Goal: Transaction & Acquisition: Purchase product/service

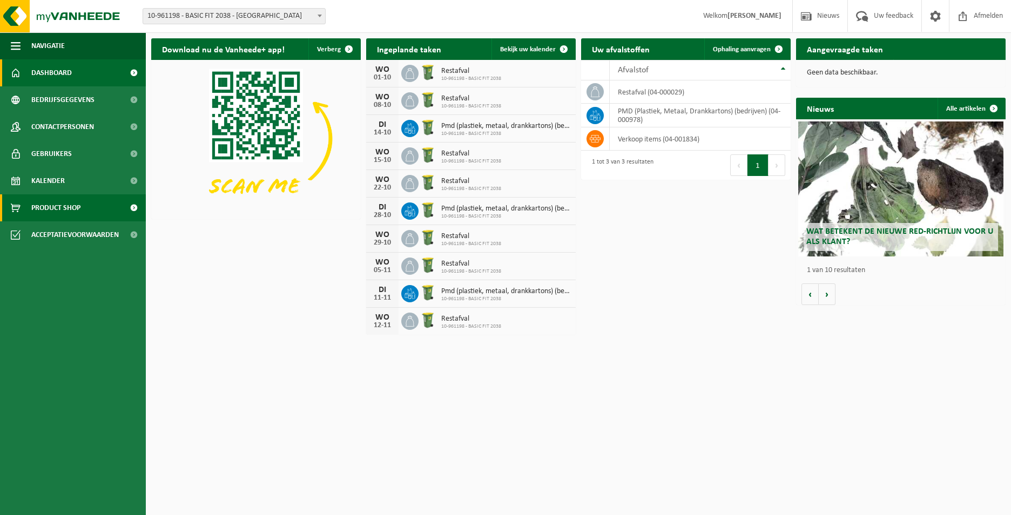
click at [95, 212] on link "Product Shop" at bounding box center [73, 207] width 146 height 27
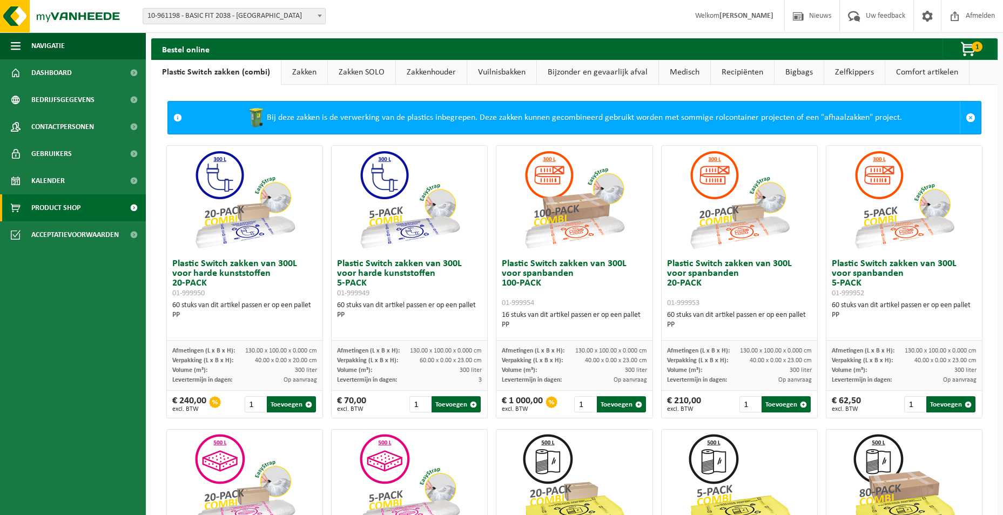
click at [307, 73] on link "Zakken" at bounding box center [304, 72] width 46 height 25
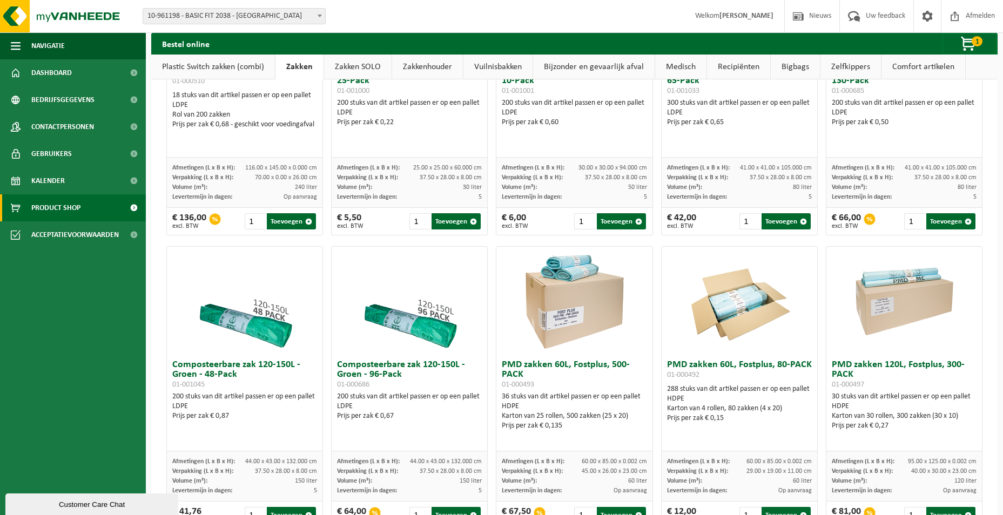
scroll to position [648, 0]
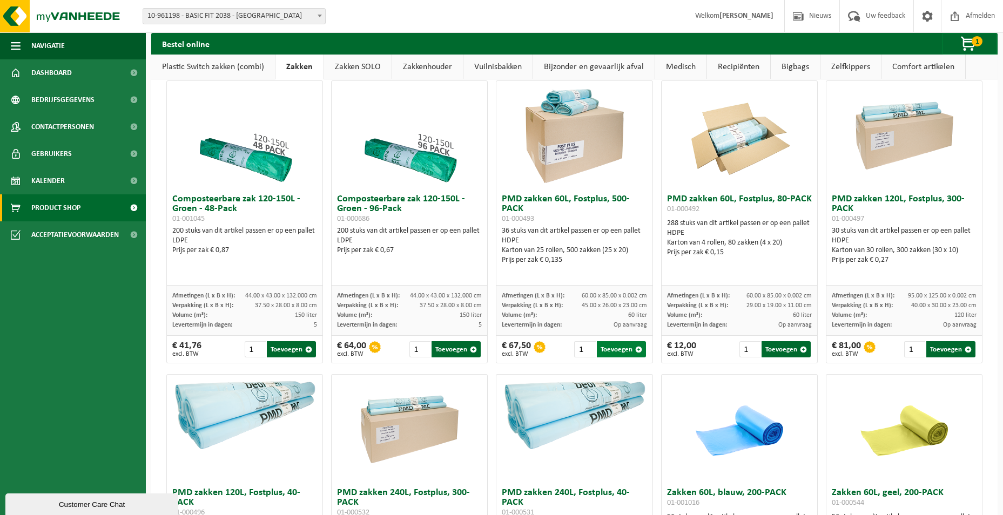
click at [614, 351] on button "Toevoegen" at bounding box center [621, 349] width 49 height 16
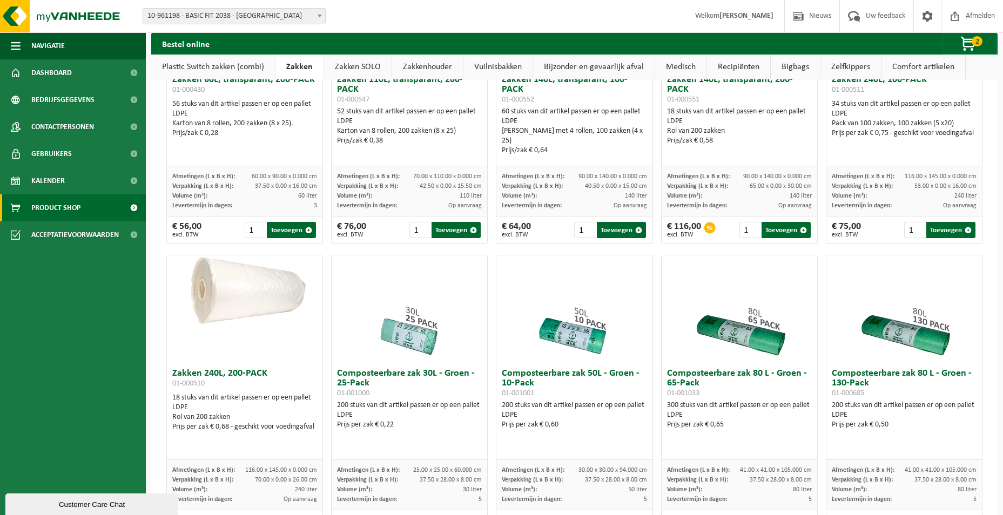
scroll to position [162, 0]
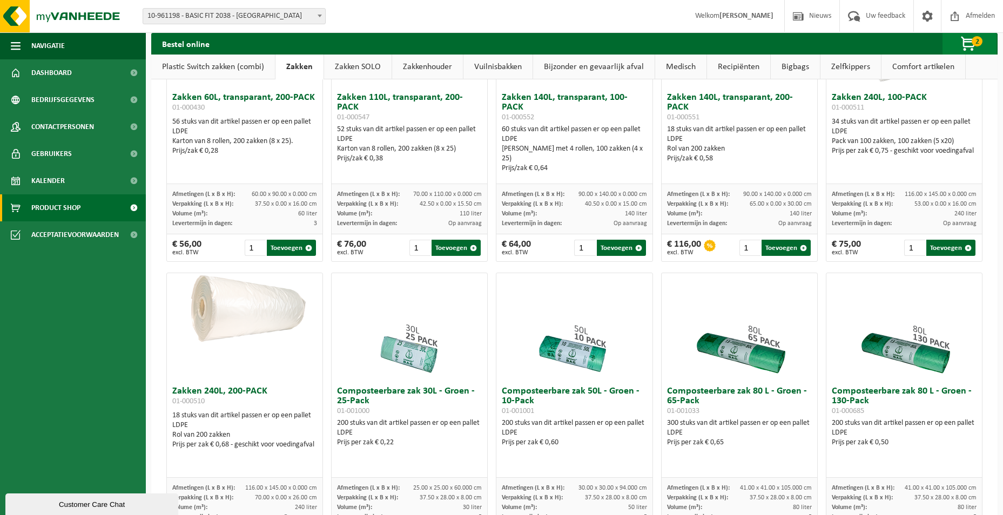
click at [968, 44] on span "button" at bounding box center [969, 44] width 54 height 22
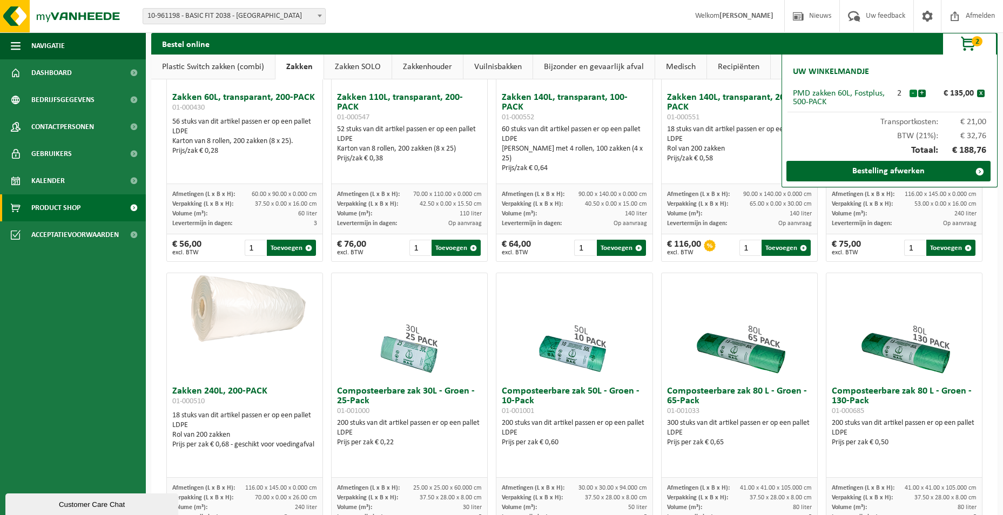
click at [911, 96] on button "-" at bounding box center [914, 94] width 8 height 8
click at [875, 173] on link "Bestelling afwerken" at bounding box center [888, 171] width 204 height 21
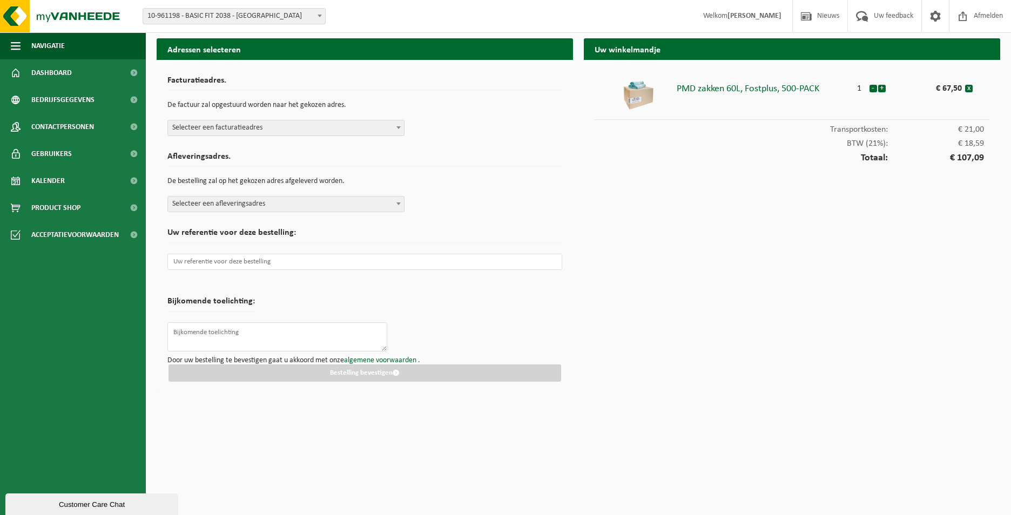
click at [378, 198] on span "Selecteer een afleveringsadres" at bounding box center [286, 204] width 236 height 15
type input "2169"
select select "150655"
click at [333, 129] on span "Selecteer een facturatieadres" at bounding box center [286, 127] width 236 height 15
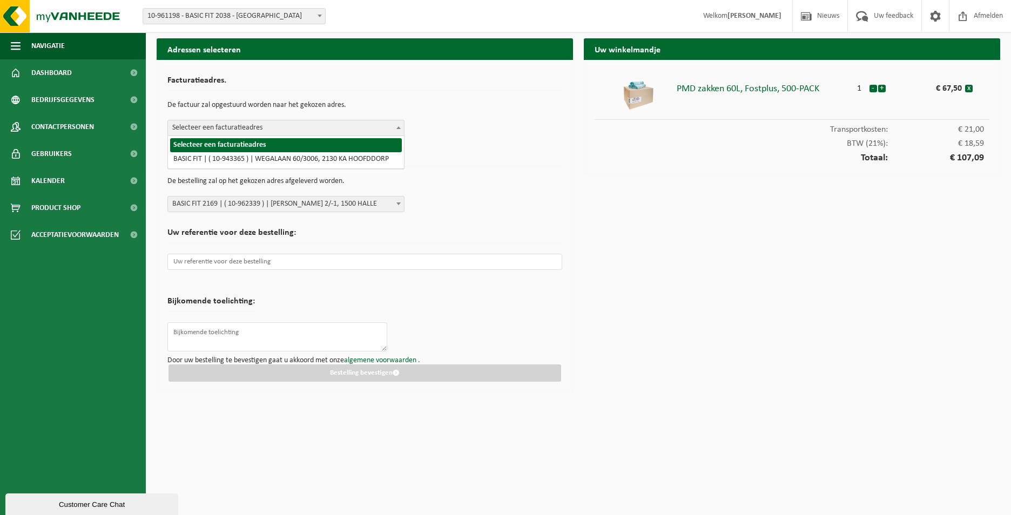
select select "140248"
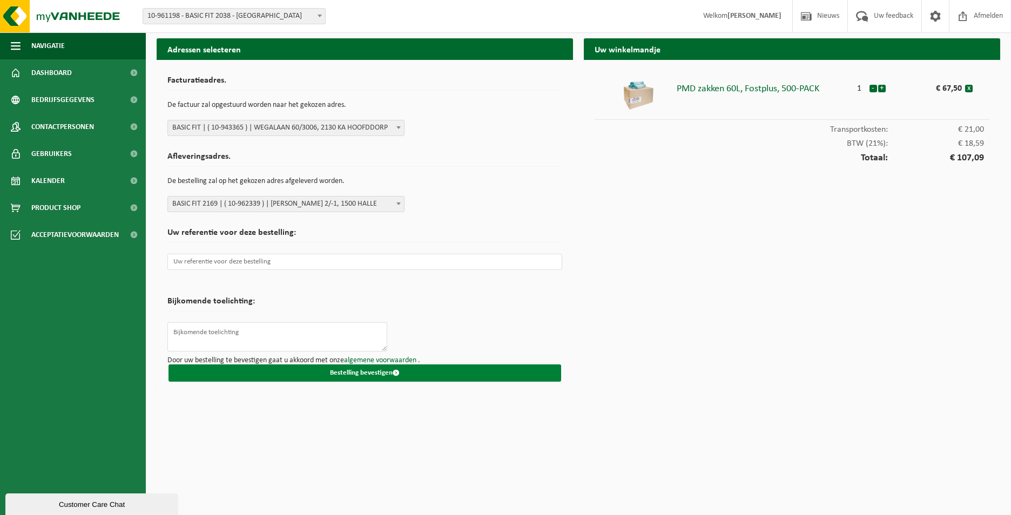
click at [371, 376] on button "Bestelling bevestigen" at bounding box center [365, 373] width 393 height 17
